Goal: Task Accomplishment & Management: Use online tool/utility

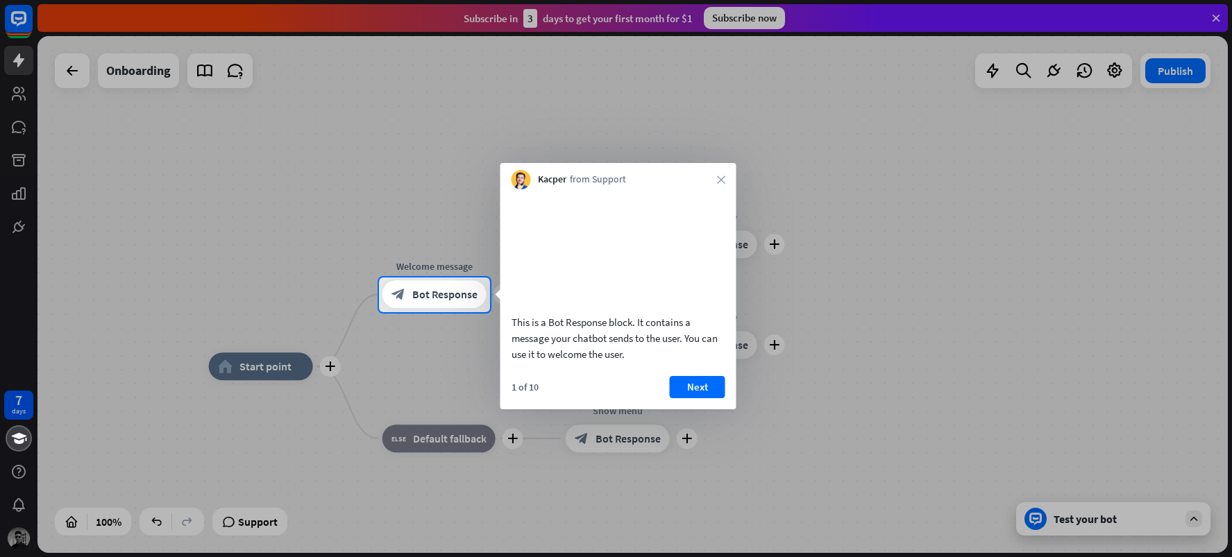
click at [725, 178] on div "Kacper from Support close" at bounding box center [618, 176] width 236 height 26
click at [717, 178] on icon "close" at bounding box center [721, 180] width 8 height 8
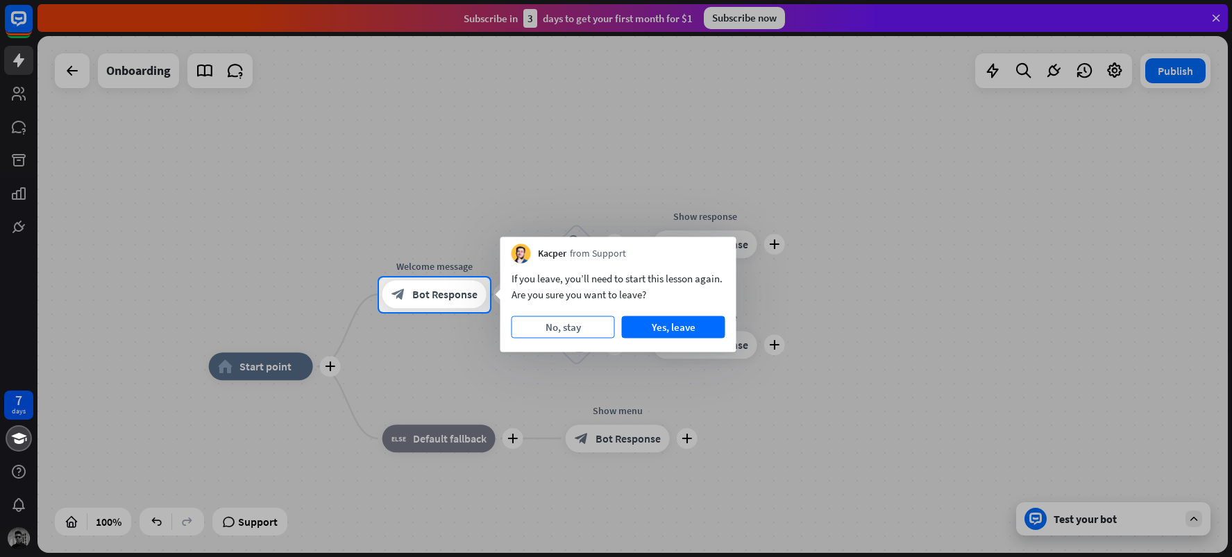
click at [557, 326] on button "No, stay" at bounding box center [563, 327] width 103 height 22
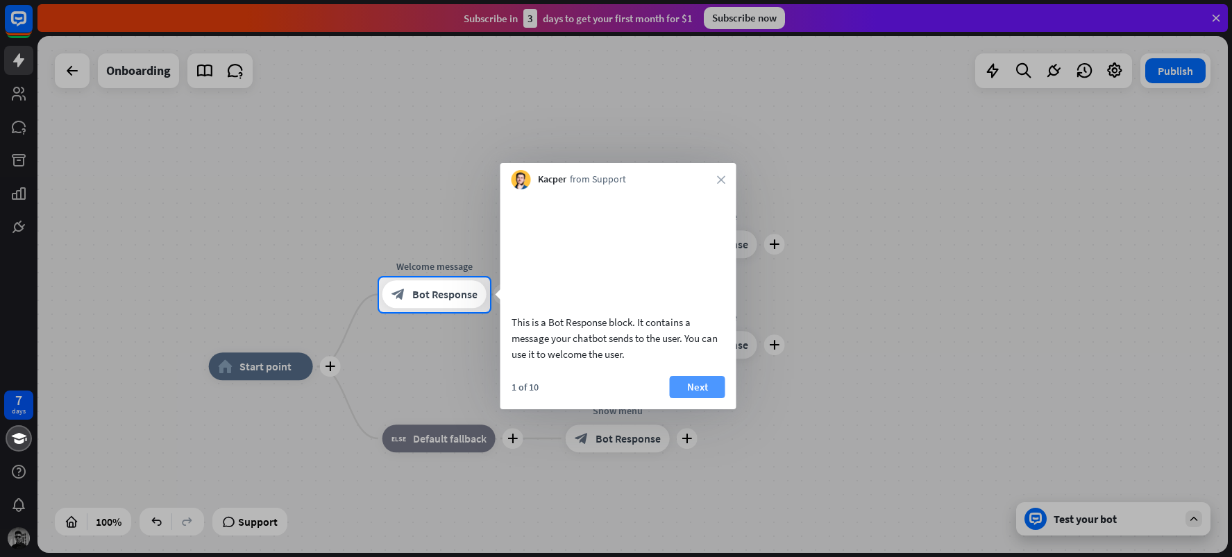
click at [696, 398] on button "Next" at bounding box center [698, 387] width 56 height 22
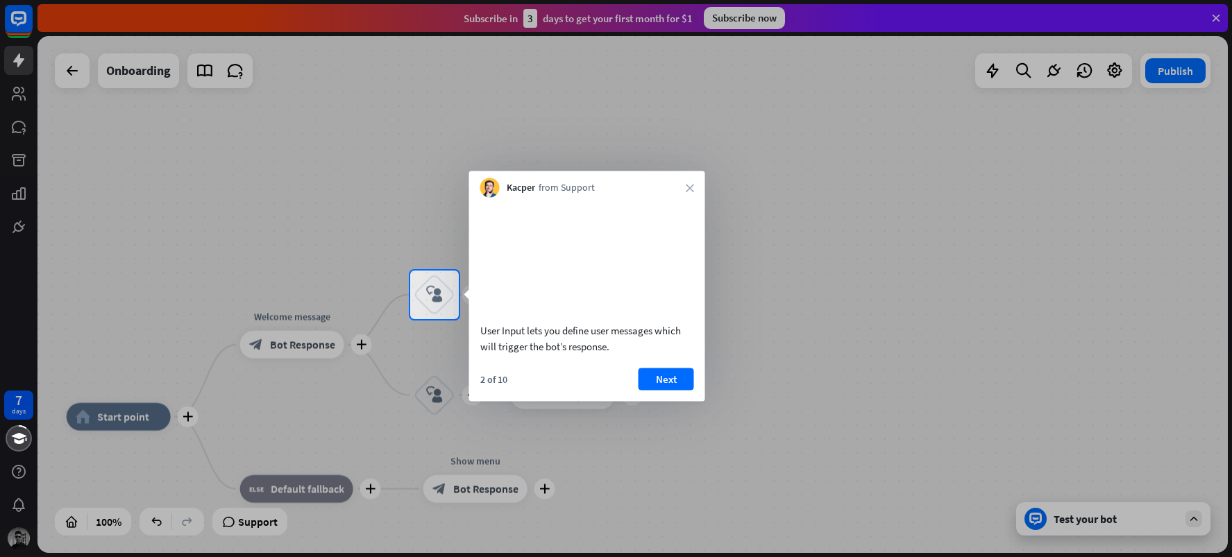
drag, startPoint x: 491, startPoint y: 375, endPoint x: 510, endPoint y: 354, distance: 29.0
click at [504, 353] on div "User Input lets you define user messages which will trigger the bot’s response.…" at bounding box center [587, 300] width 236 height 204
click at [673, 390] on button "Next" at bounding box center [667, 379] width 56 height 22
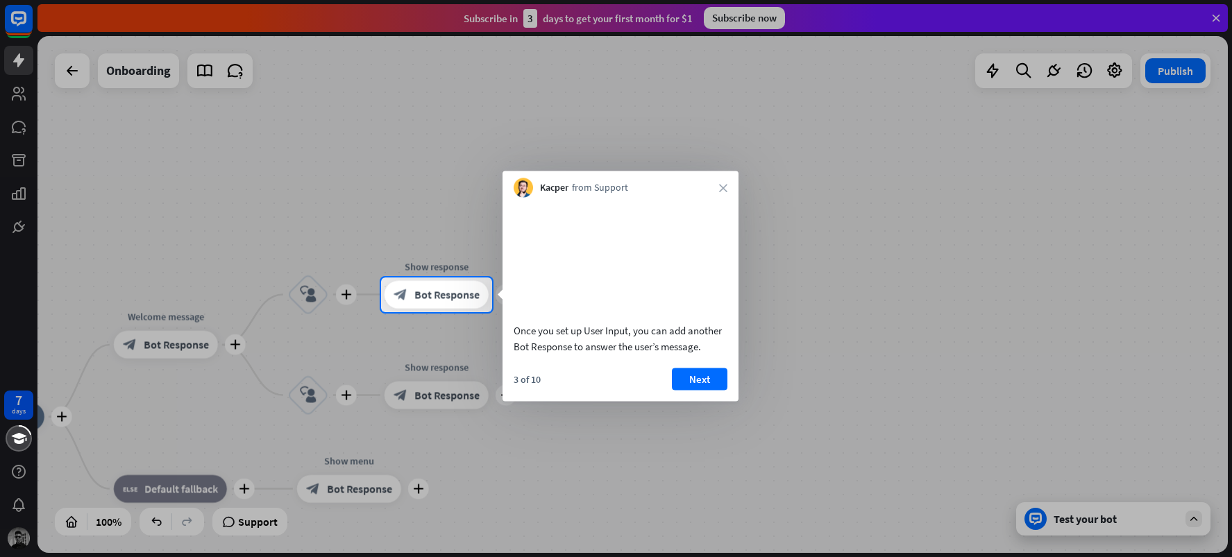
drag, startPoint x: 370, startPoint y: 432, endPoint x: 449, endPoint y: 390, distance: 89.4
click at [446, 392] on div at bounding box center [616, 435] width 1232 height 246
click at [698, 390] on button "Next" at bounding box center [698, 379] width 56 height 22
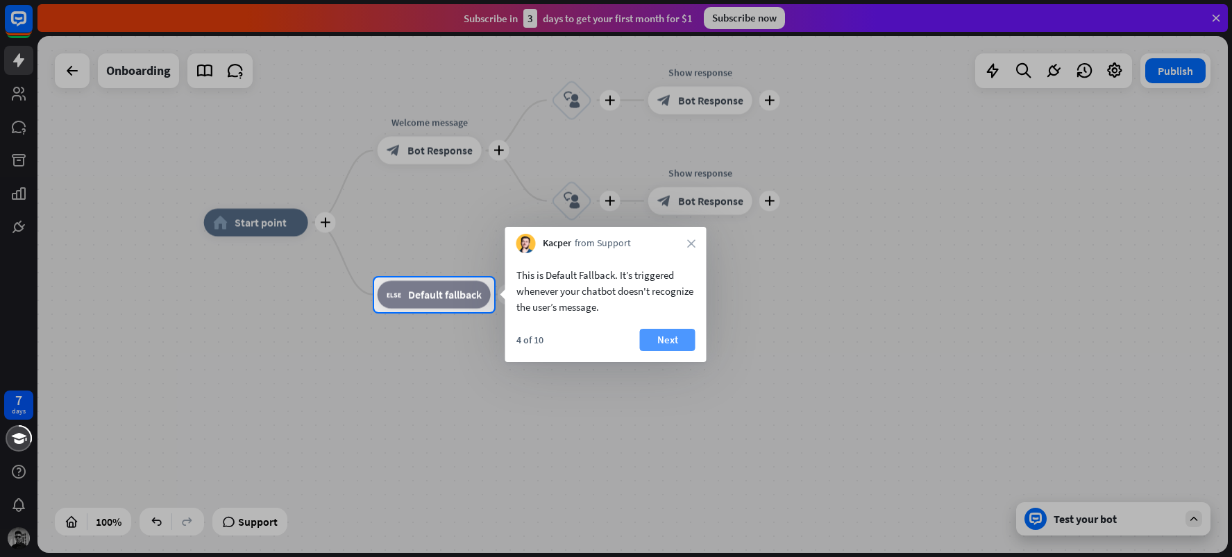
click at [677, 343] on button "Next" at bounding box center [668, 340] width 56 height 22
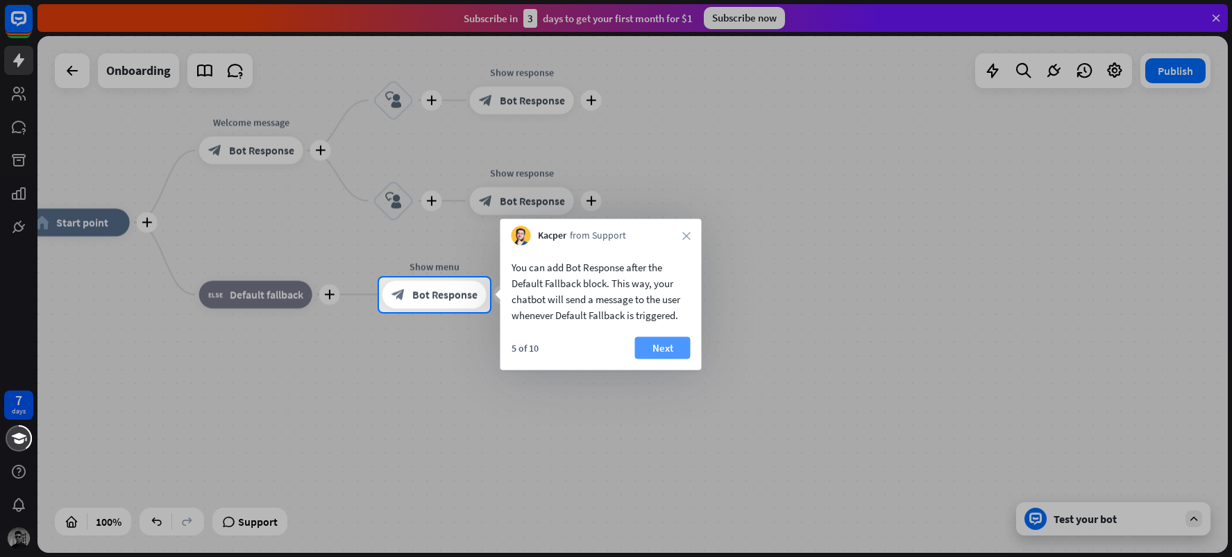
click at [643, 342] on button "Next" at bounding box center [663, 348] width 56 height 22
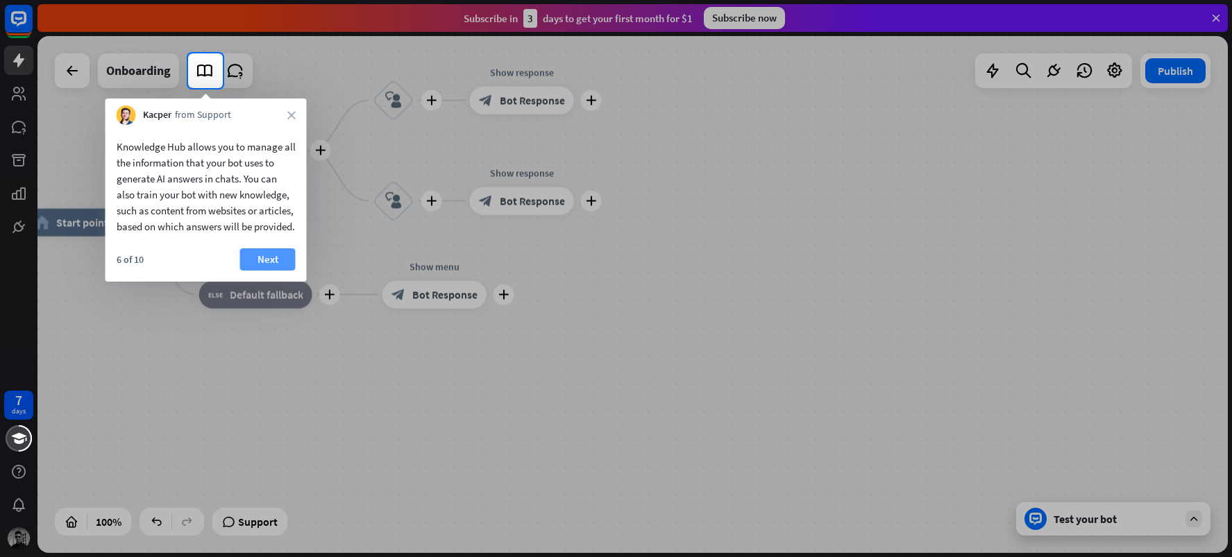
click at [267, 271] on button "Next" at bounding box center [268, 259] width 56 height 22
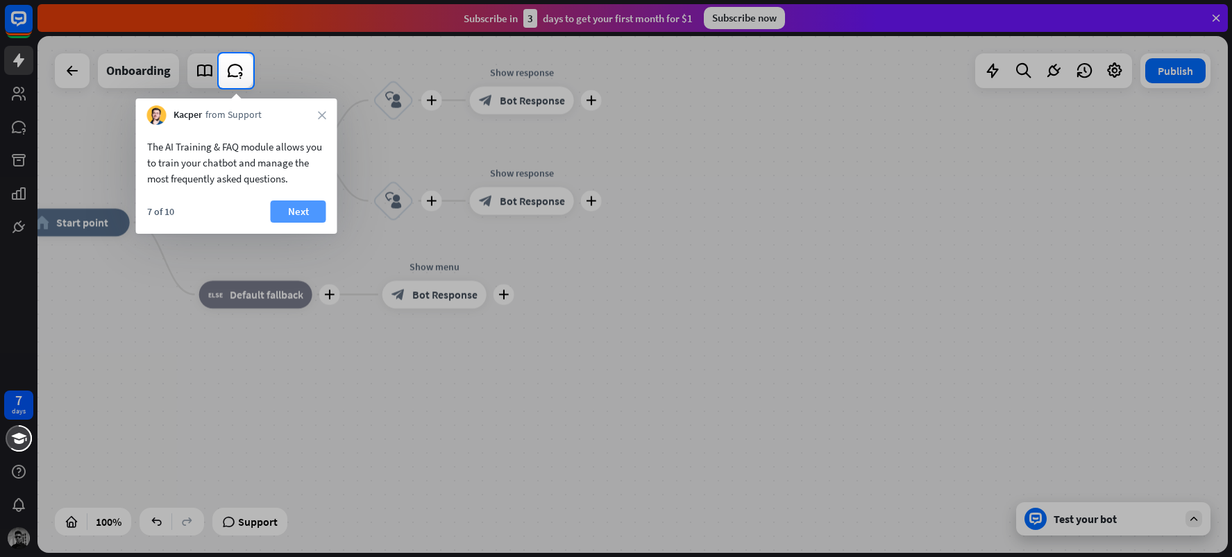
click at [276, 217] on button "Next" at bounding box center [299, 212] width 56 height 22
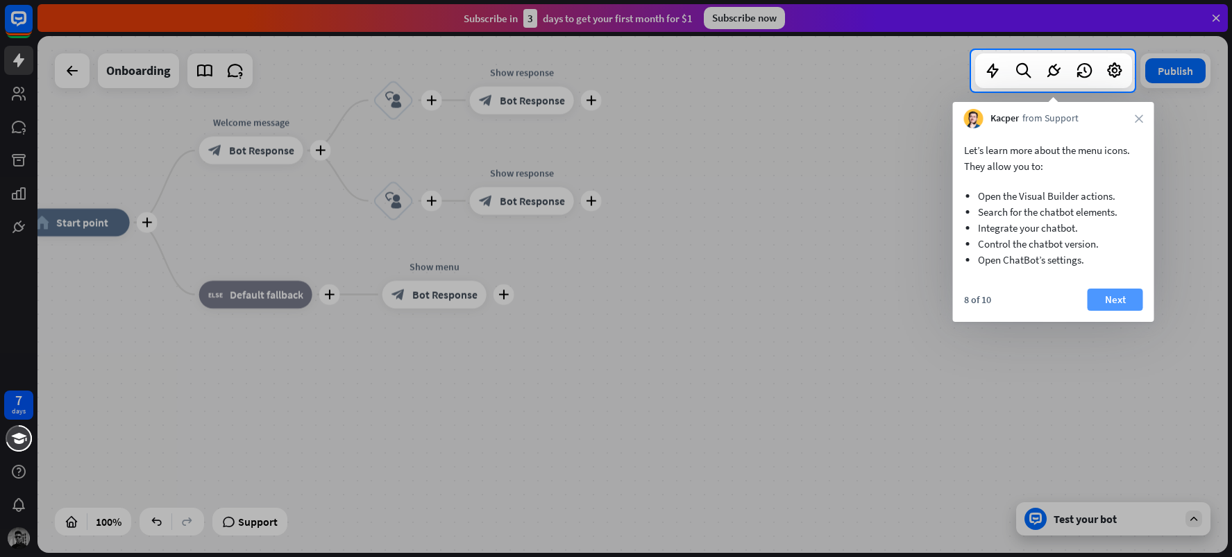
click at [1110, 301] on button "Next" at bounding box center [1116, 300] width 56 height 22
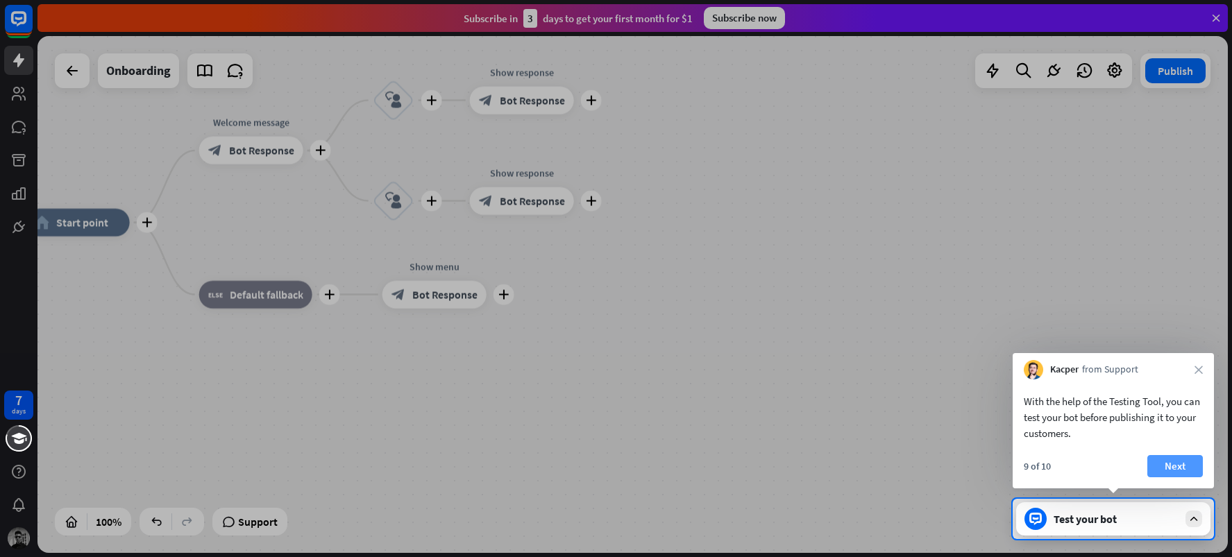
click at [1177, 465] on button "Next" at bounding box center [1175, 466] width 56 height 22
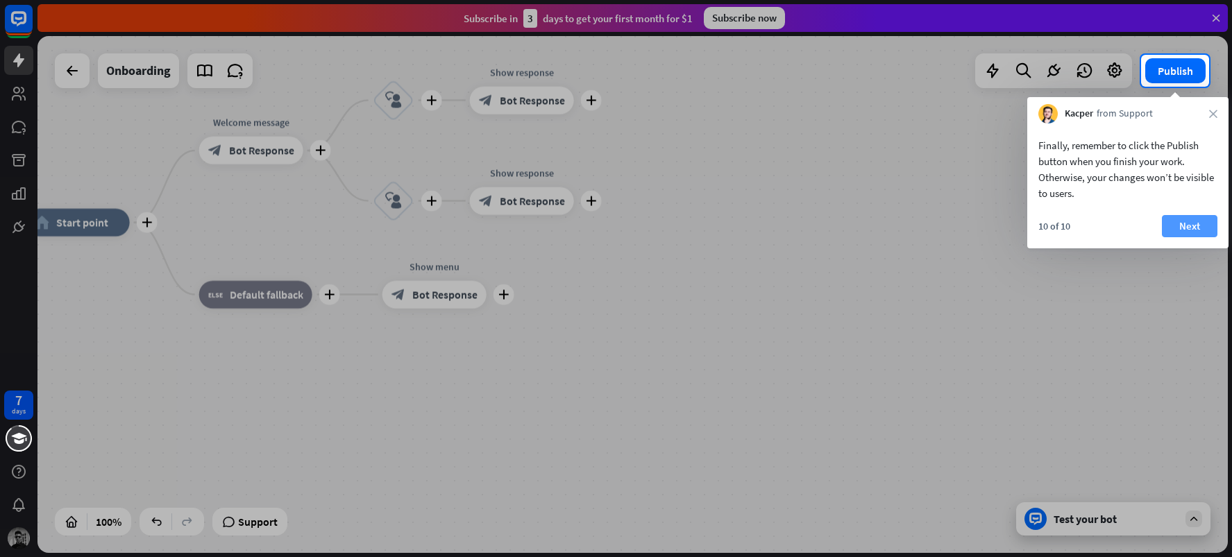
click at [1203, 222] on button "Next" at bounding box center [1190, 226] width 56 height 22
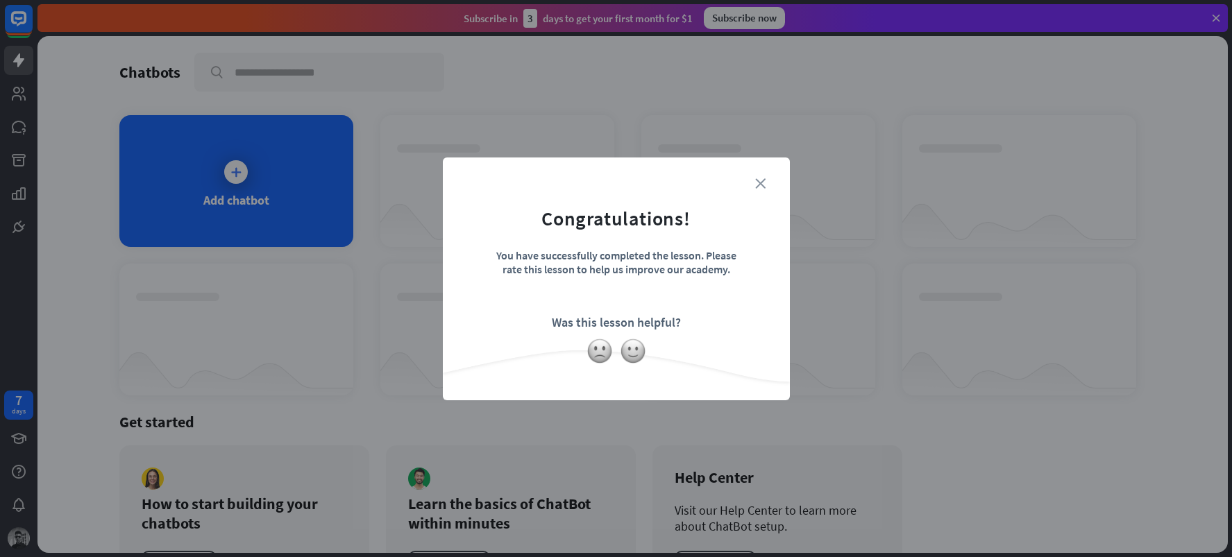
click at [760, 180] on icon "close" at bounding box center [760, 183] width 10 height 10
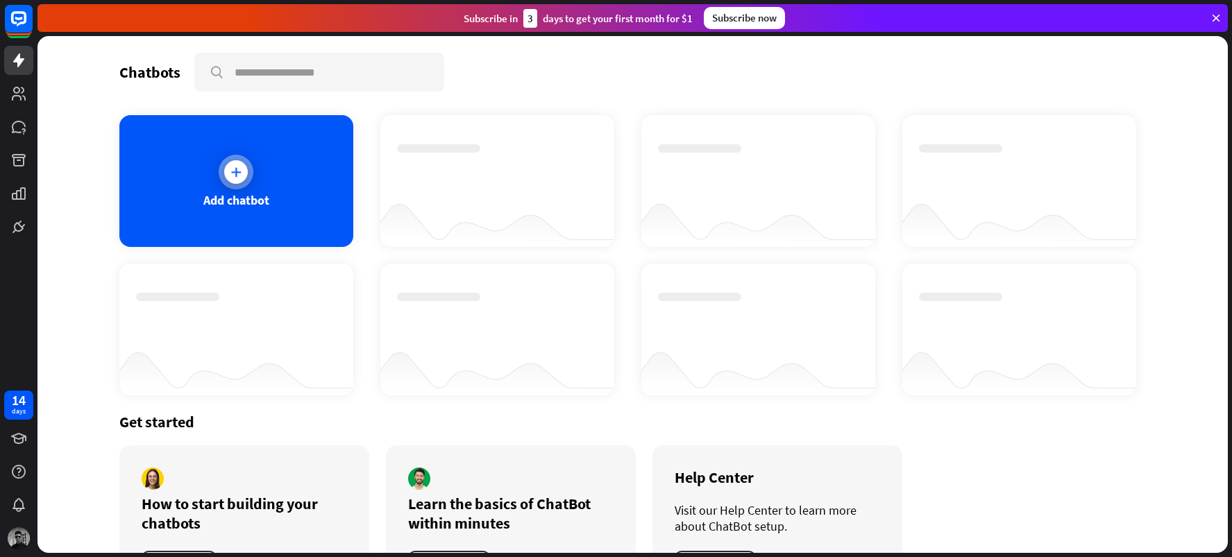
click at [229, 169] on icon at bounding box center [236, 172] width 14 height 14
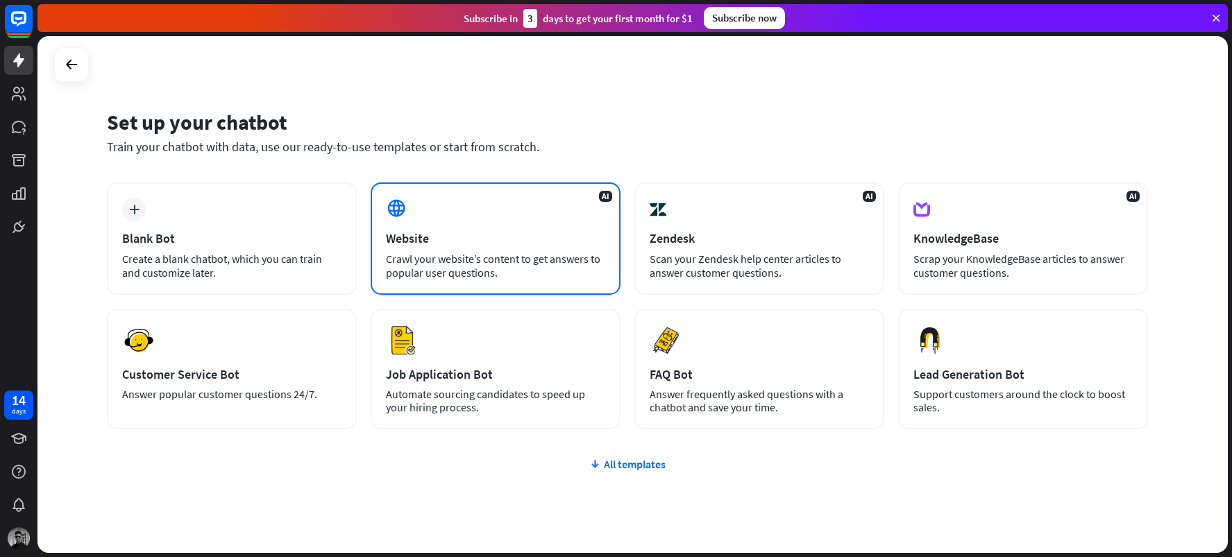
click at [491, 219] on div "AI Website Crawl your website’s content to get answers to popular user question…" at bounding box center [496, 239] width 250 height 112
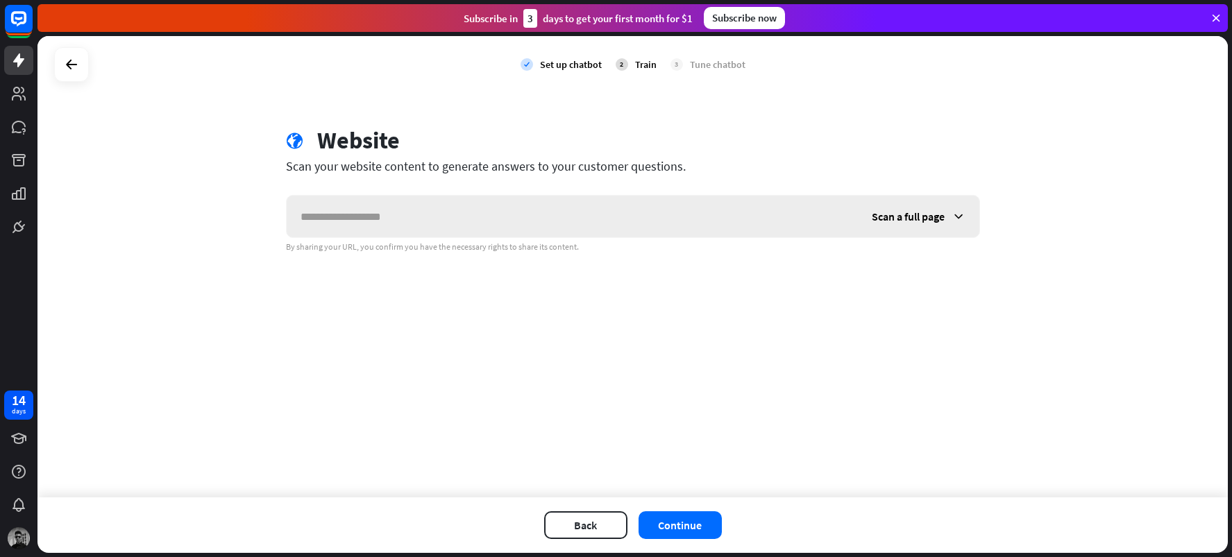
click at [902, 216] on span "Scan a full page" at bounding box center [908, 217] width 73 height 14
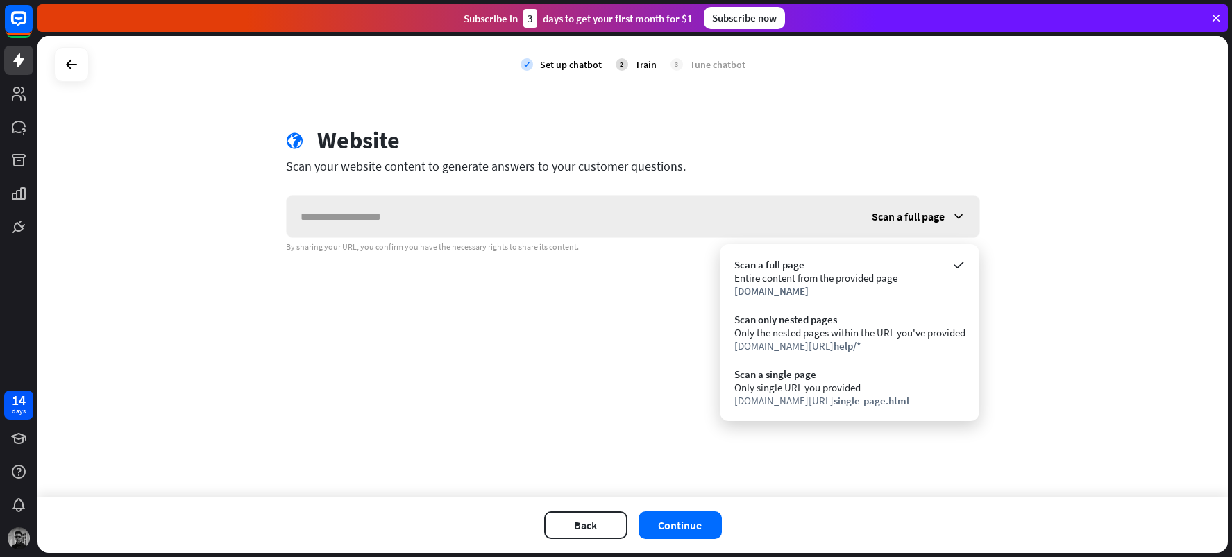
click at [902, 216] on span "Scan a full page" at bounding box center [908, 217] width 73 height 14
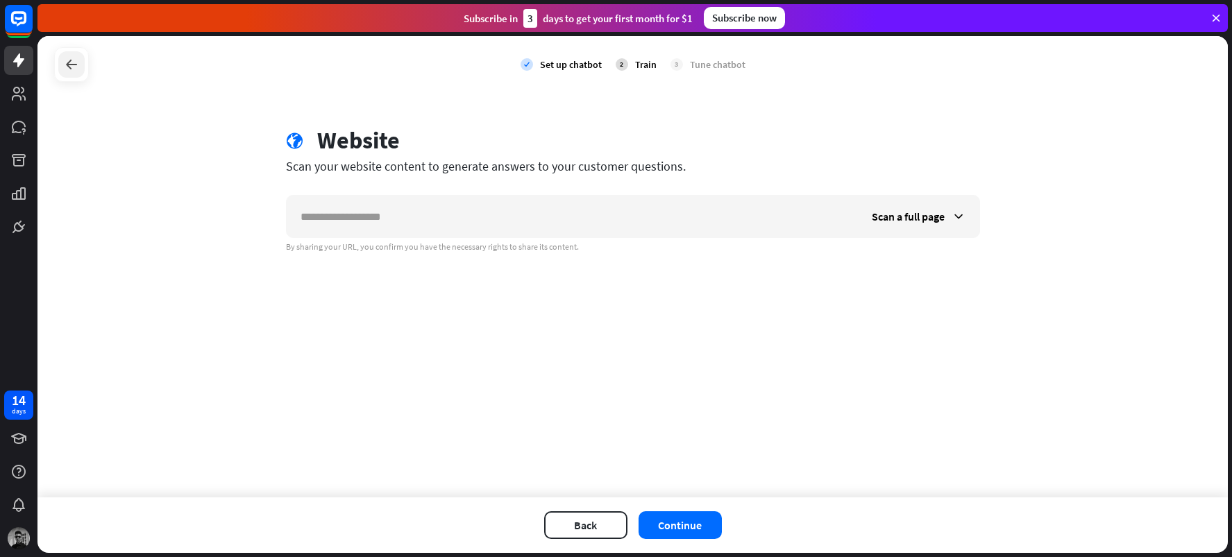
click at [66, 58] on icon at bounding box center [71, 64] width 17 height 17
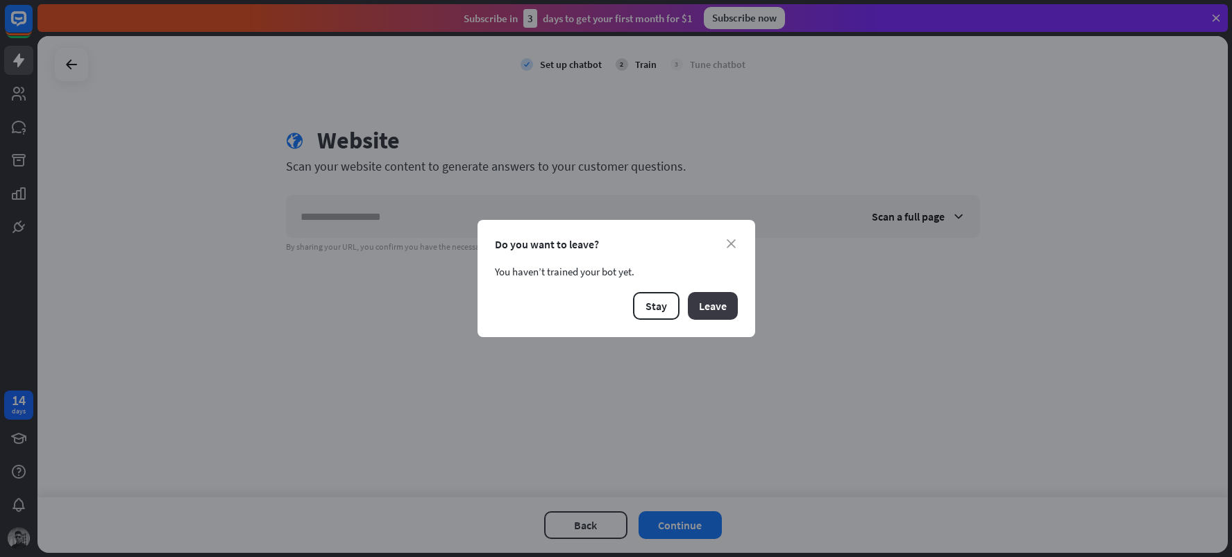
click at [719, 310] on button "Leave" at bounding box center [713, 306] width 50 height 28
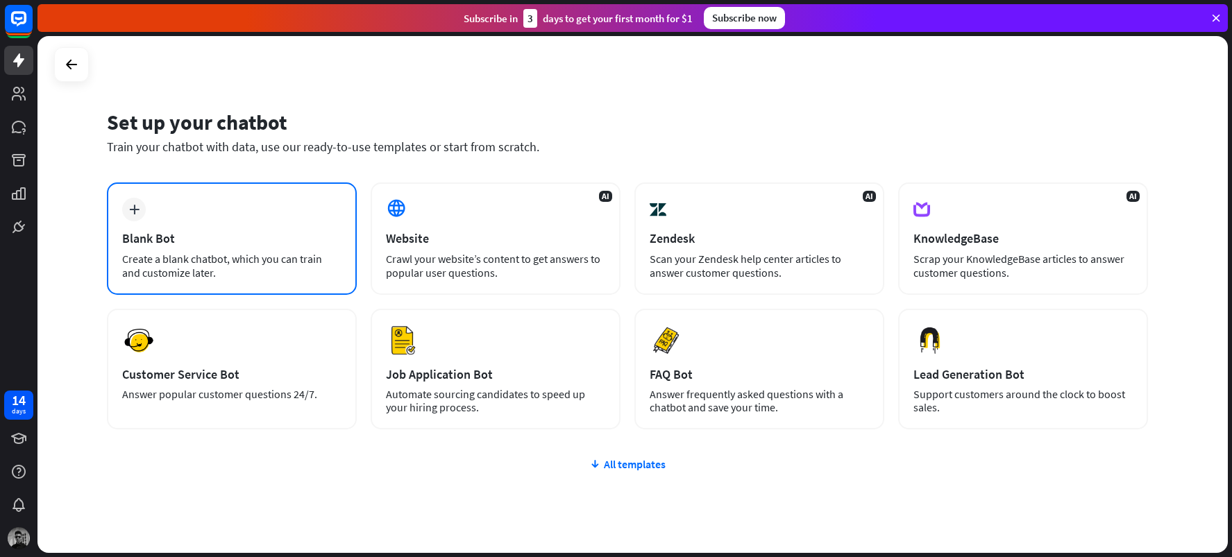
click at [228, 235] on div "Blank Bot" at bounding box center [231, 238] width 219 height 16
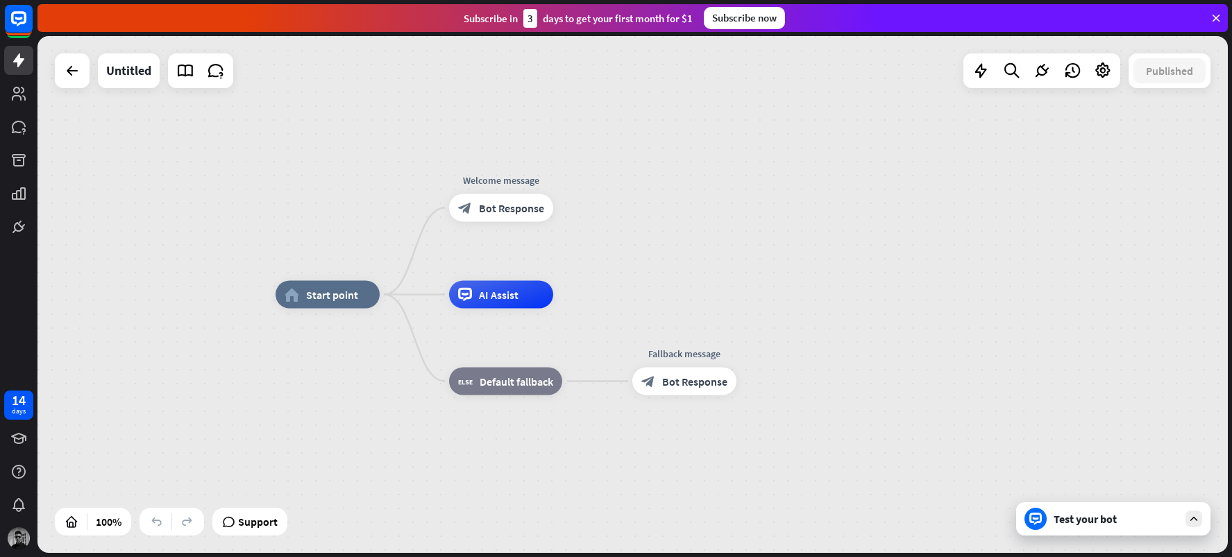
click at [1194, 523] on icon at bounding box center [1194, 519] width 12 height 12
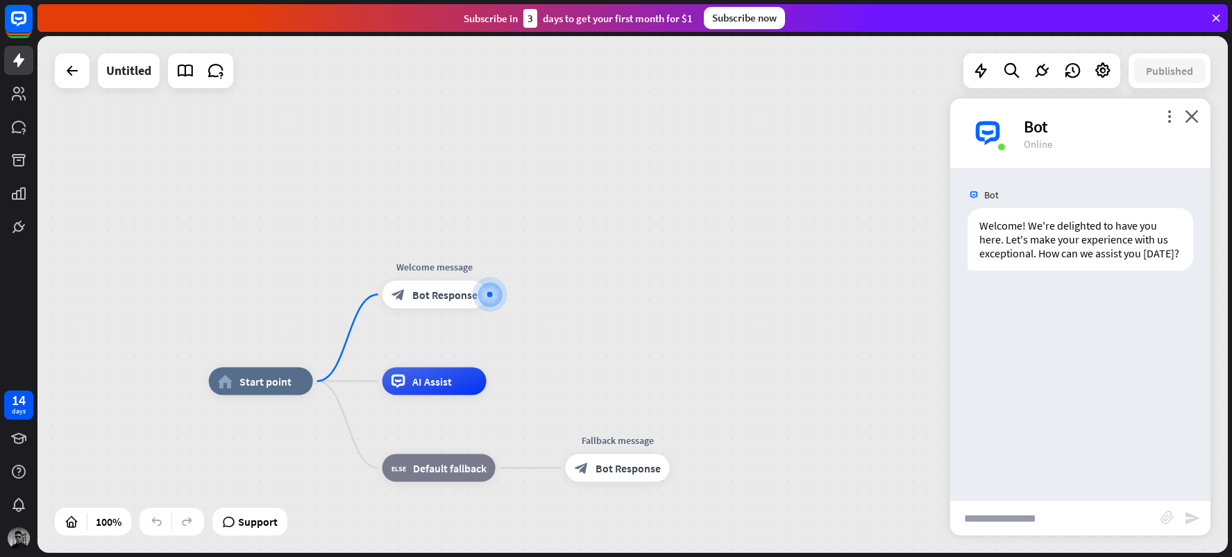
click at [1106, 521] on input "text" at bounding box center [1055, 518] width 210 height 35
type input "*"
type input "*****"
click at [1188, 517] on icon "send" at bounding box center [1192, 518] width 17 height 17
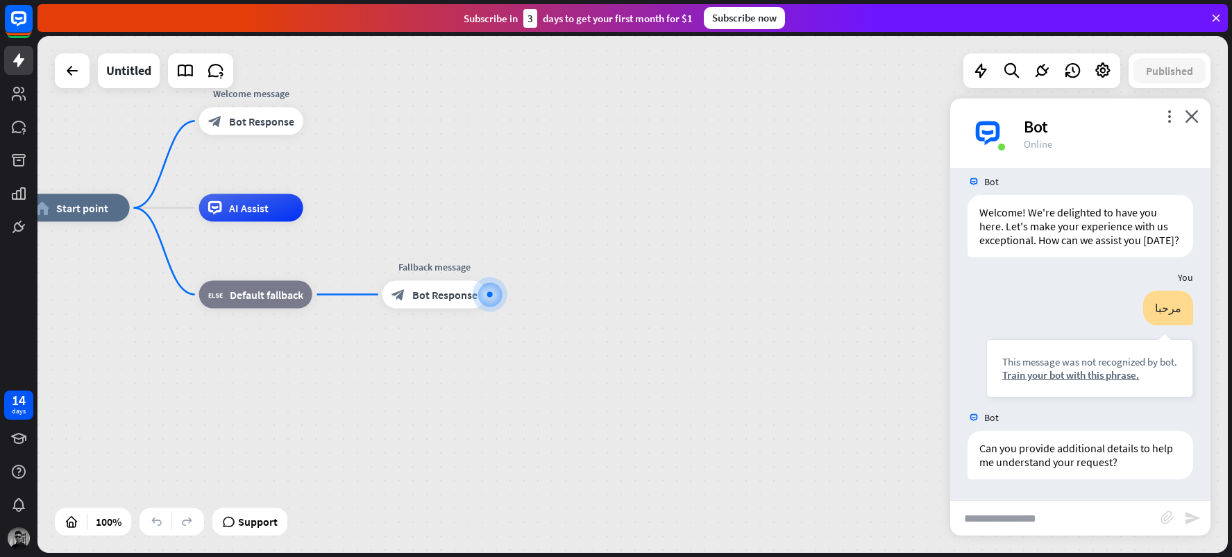
scroll to position [27, 0]
click at [470, 298] on span "Bot Response" at bounding box center [444, 295] width 65 height 14
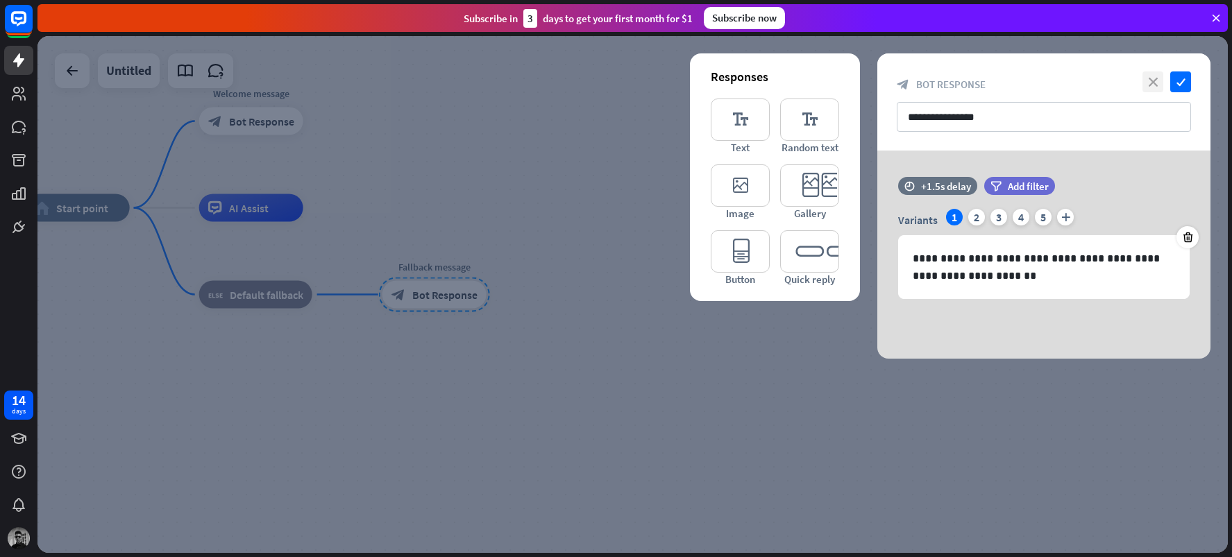
click at [1149, 83] on icon "close" at bounding box center [1152, 81] width 21 height 21
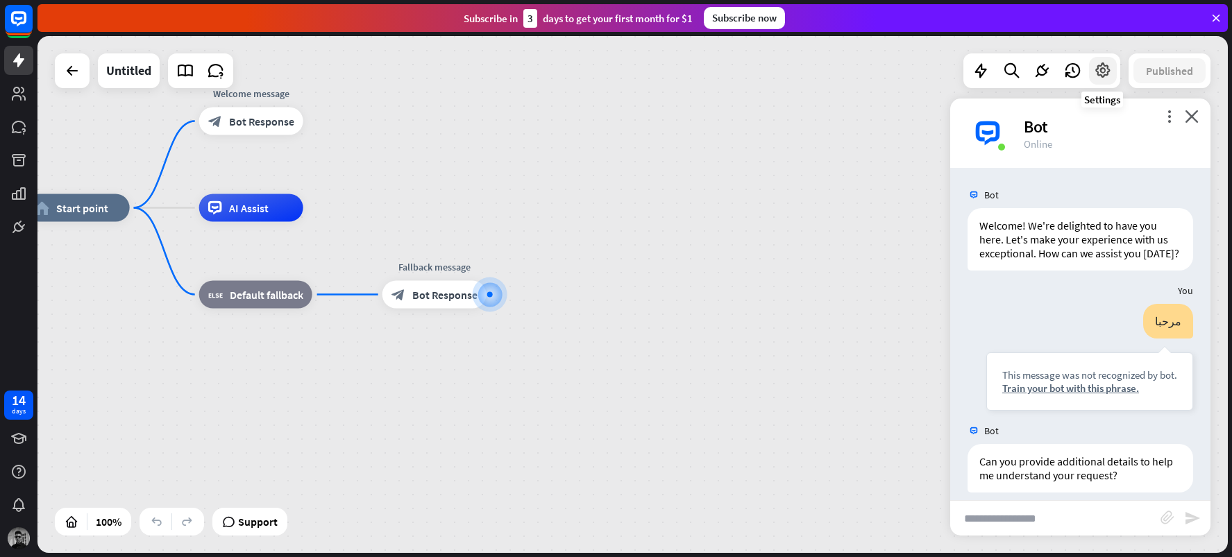
click at [1104, 69] on icon at bounding box center [1103, 71] width 18 height 18
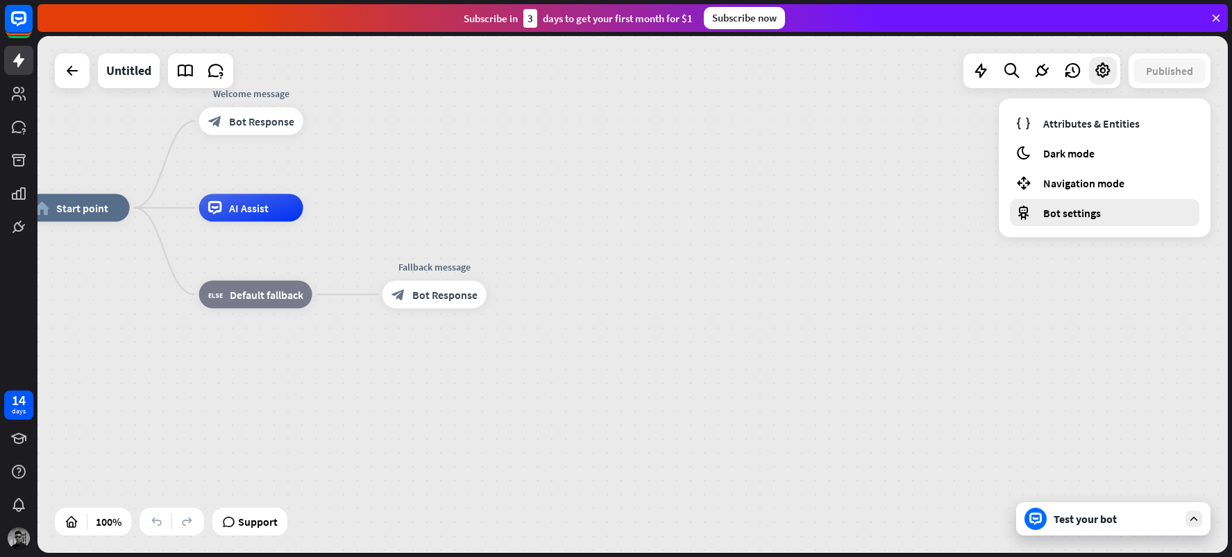
click at [1082, 214] on span "Bot settings" at bounding box center [1072, 213] width 58 height 14
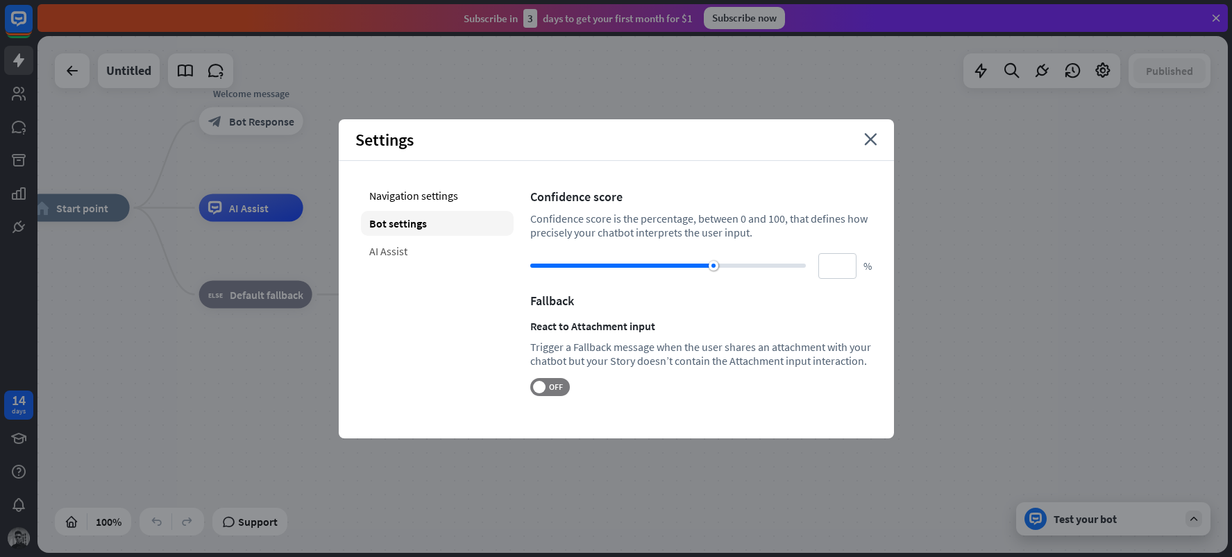
click at [406, 256] on div "AI Assist" at bounding box center [437, 251] width 153 height 25
type input "**"
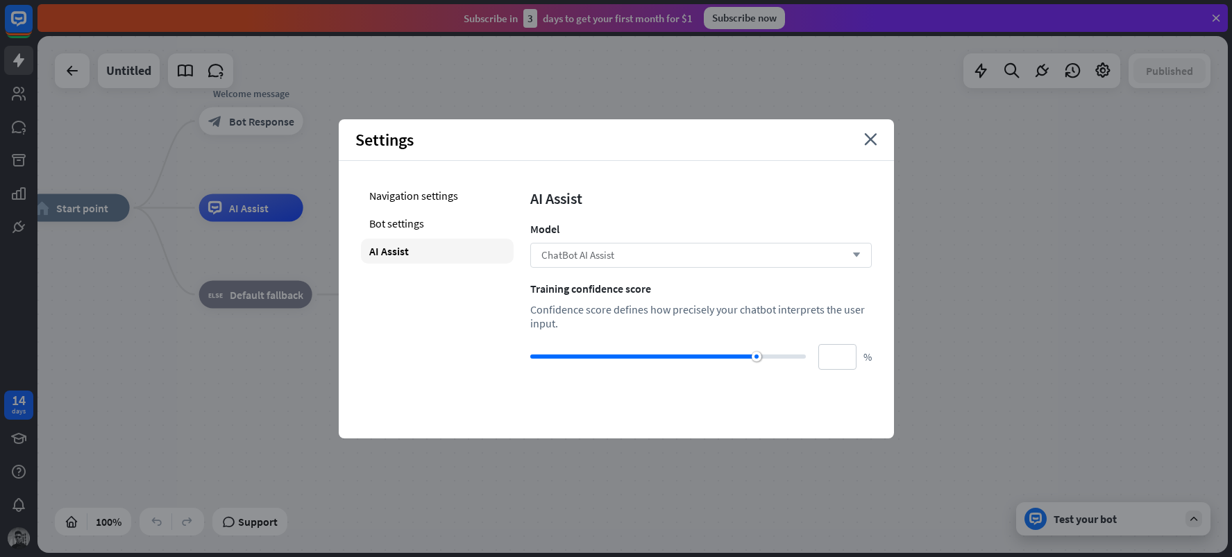
click at [639, 248] on div "ChatBot AI Assist arrow_down" at bounding box center [700, 255] width 341 height 25
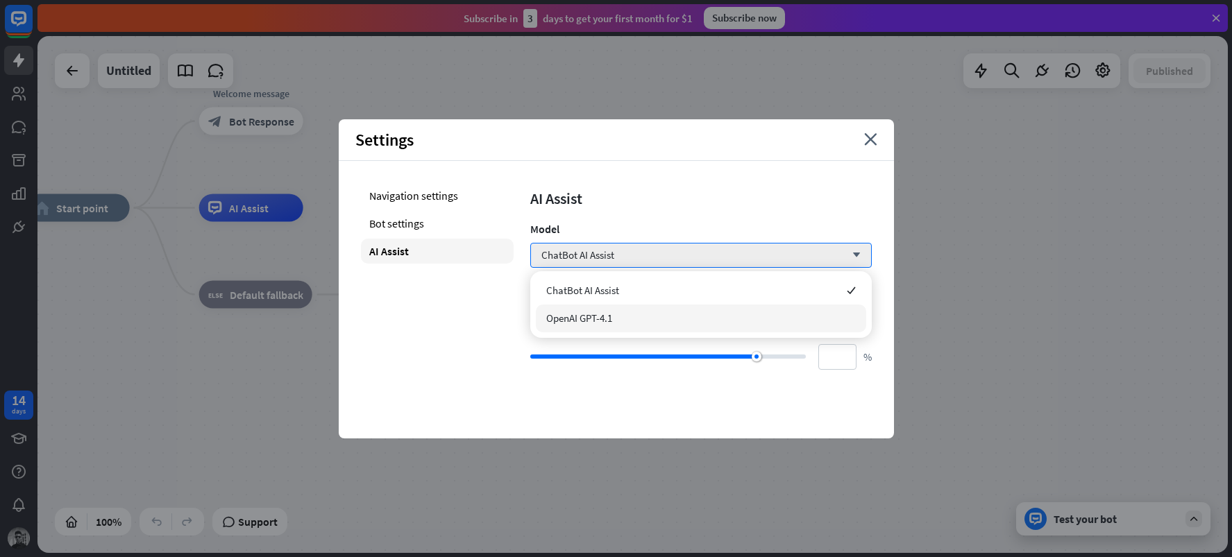
click at [650, 318] on div "OpenAI GPT-4.1" at bounding box center [701, 319] width 330 height 28
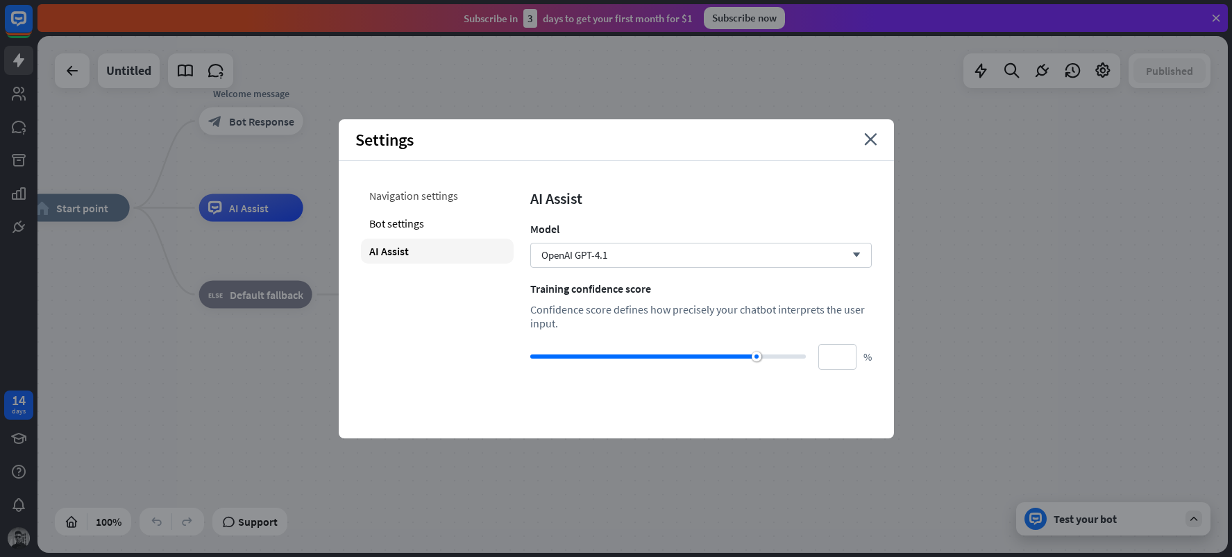
click at [419, 203] on div "Navigation settings" at bounding box center [437, 195] width 153 height 25
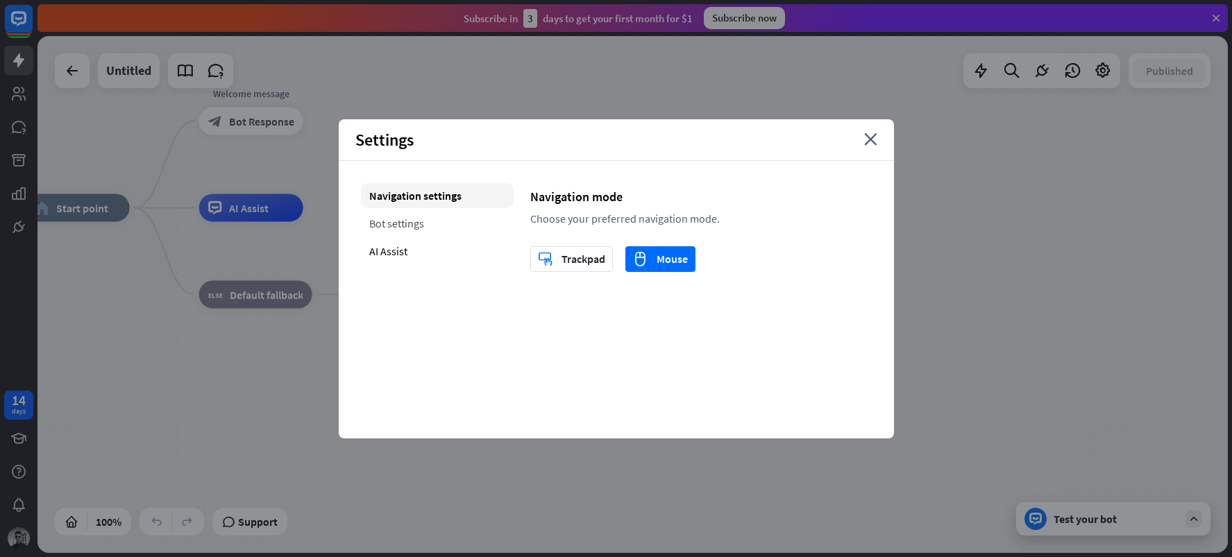
click at [412, 221] on div "Bot settings" at bounding box center [437, 223] width 153 height 25
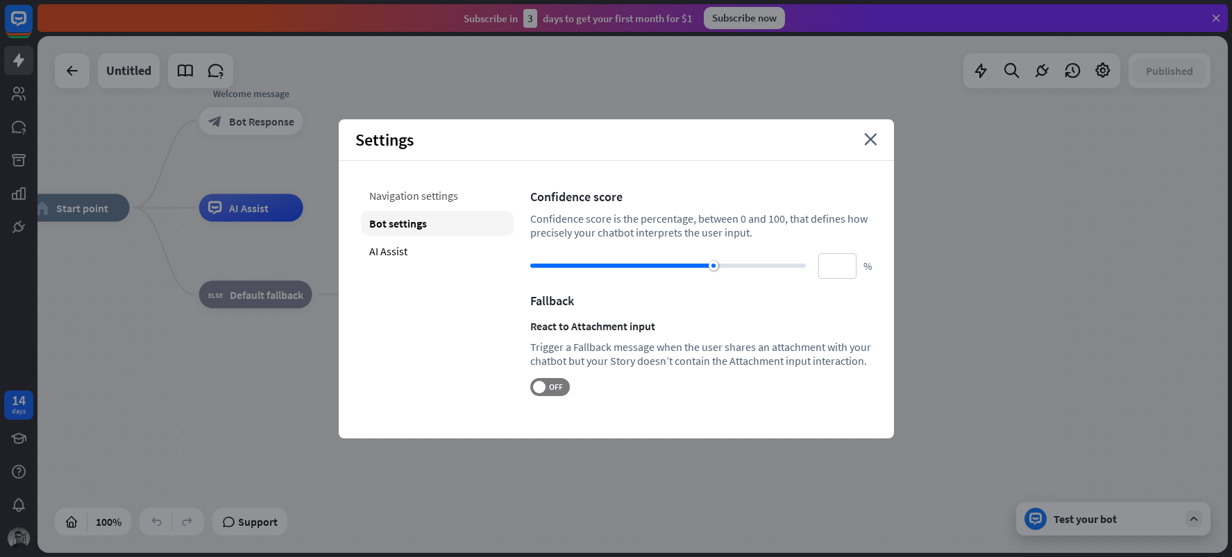
click at [426, 203] on div "Navigation settings" at bounding box center [437, 195] width 153 height 25
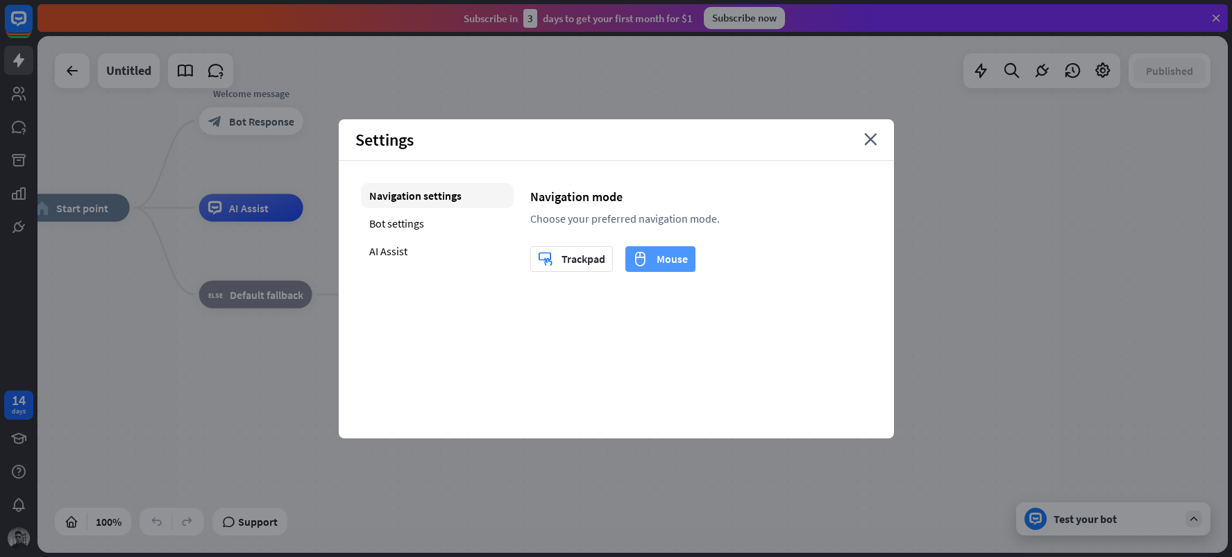
click at [641, 260] on icon "mouse" at bounding box center [640, 258] width 15 height 15
click at [378, 253] on div "AI Assist" at bounding box center [437, 251] width 153 height 25
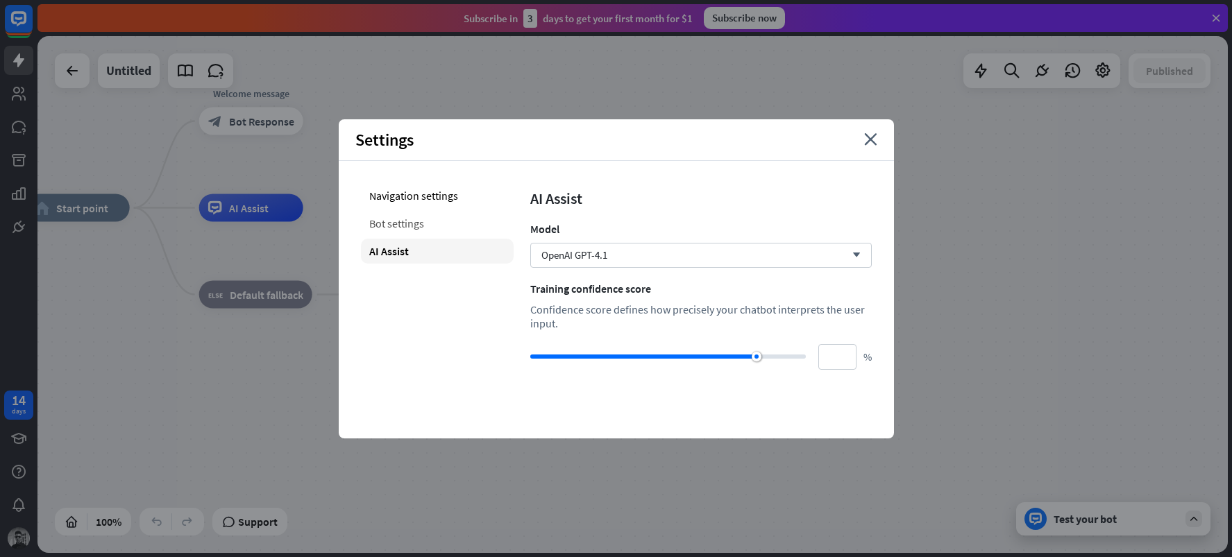
click at [395, 221] on div "Bot settings" at bounding box center [437, 223] width 153 height 25
type input "**"
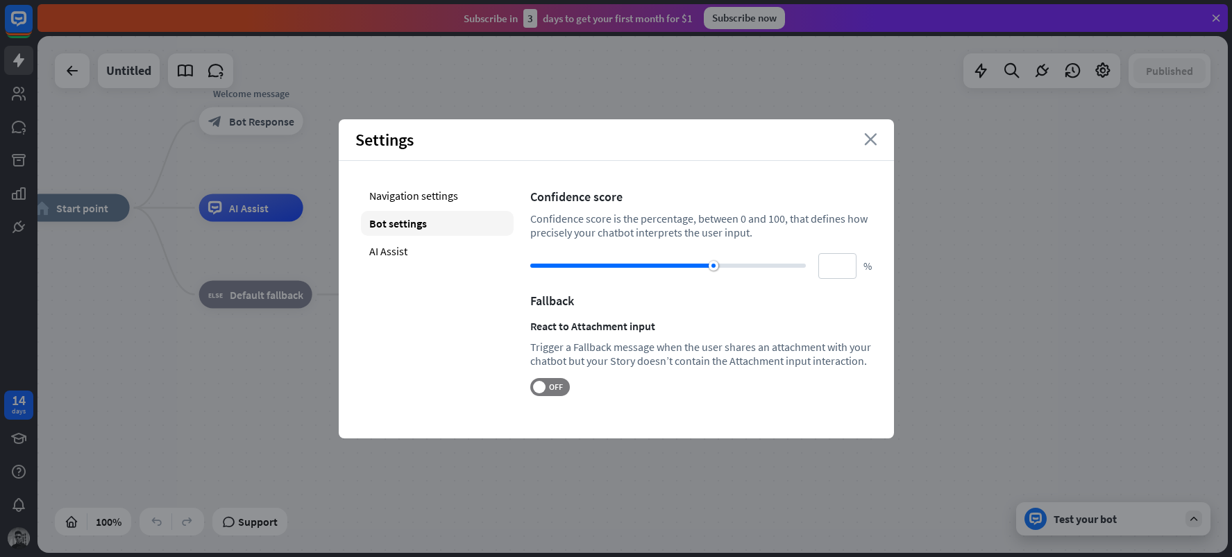
click at [872, 139] on icon "close" at bounding box center [870, 139] width 13 height 12
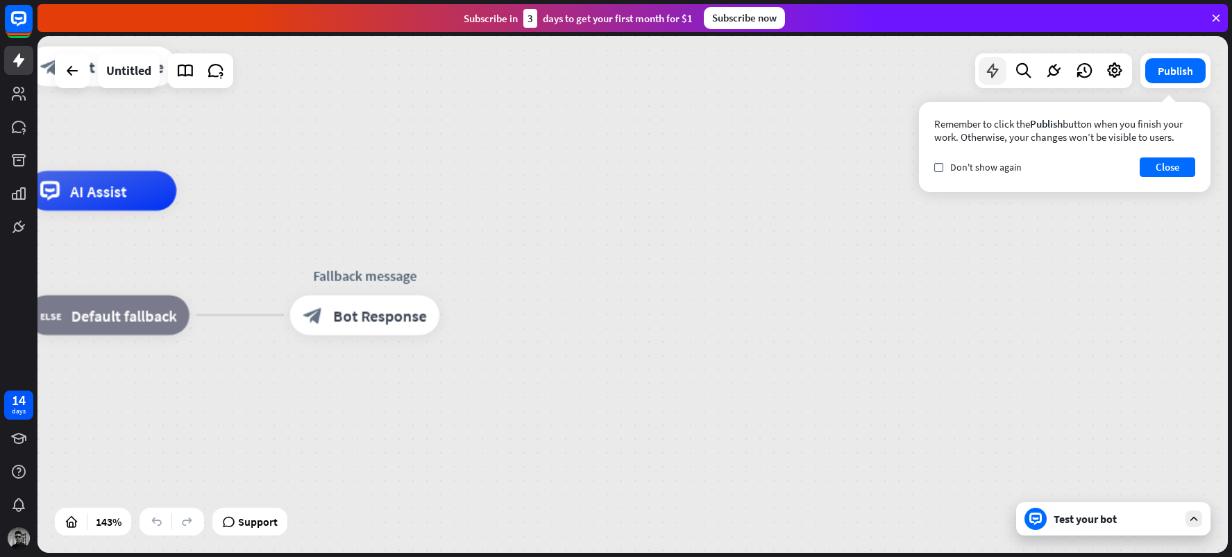
click at [987, 69] on icon at bounding box center [992, 71] width 18 height 18
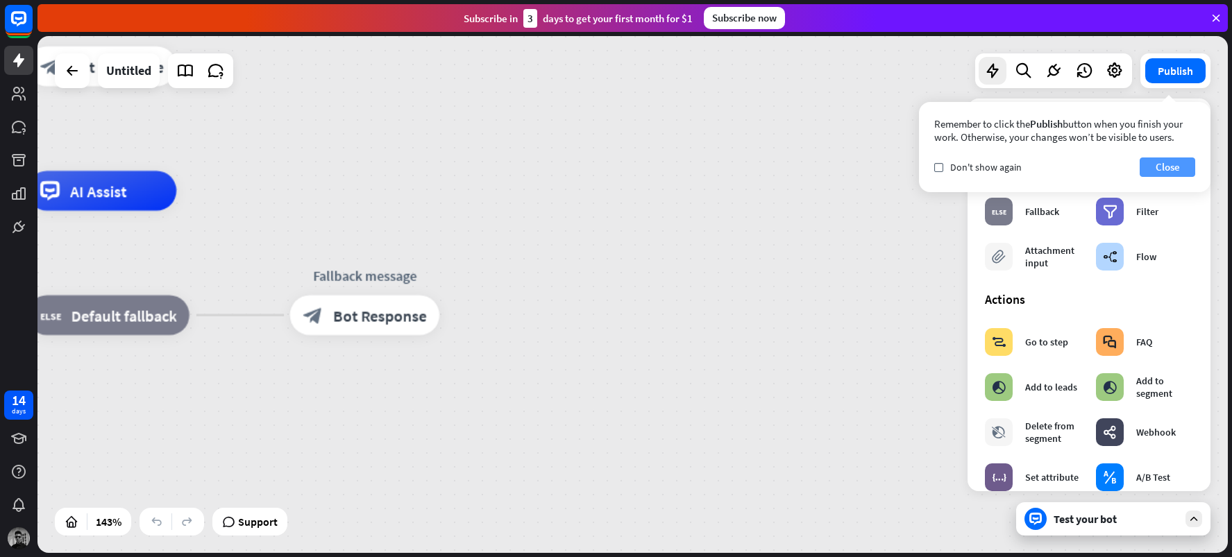
click at [1166, 173] on button "Close" at bounding box center [1168, 167] width 56 height 19
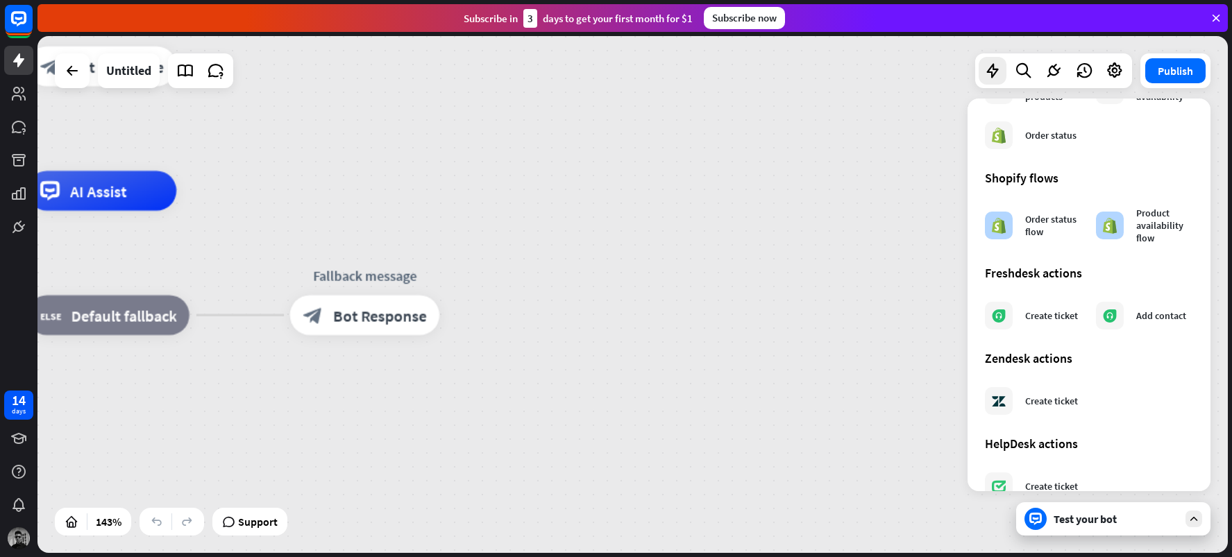
scroll to position [727, 0]
